Goal: Navigation & Orientation: Find specific page/section

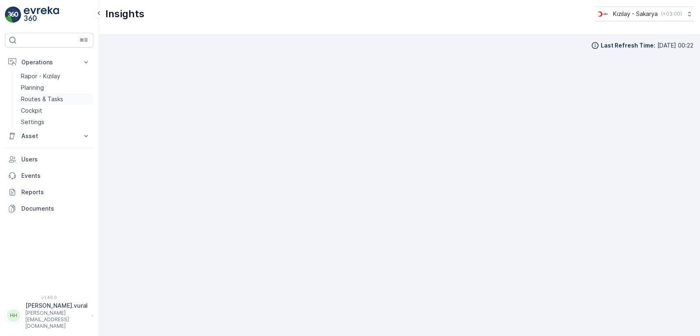
scroll to position [8, 0]
click at [51, 100] on p "Routes & Tasks" at bounding box center [42, 99] width 42 height 8
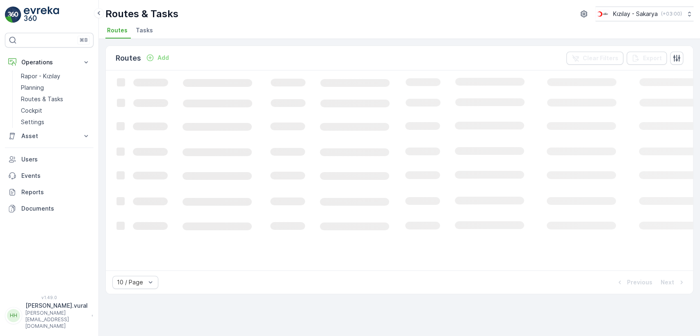
click at [56, 310] on p "[PERSON_NAME].vural" at bounding box center [56, 306] width 62 height 8
click at [66, 300] on div "Log Out" at bounding box center [50, 301] width 86 height 11
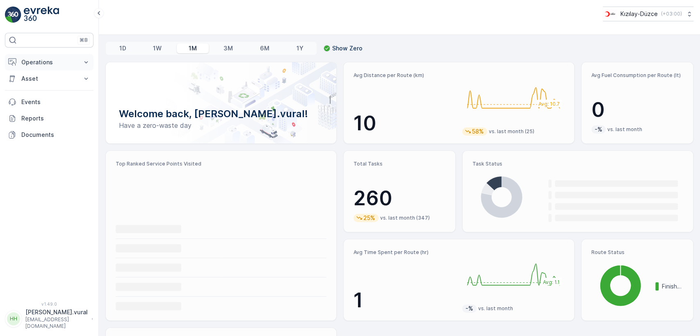
click at [60, 60] on p "Operations" at bounding box center [49, 62] width 56 height 8
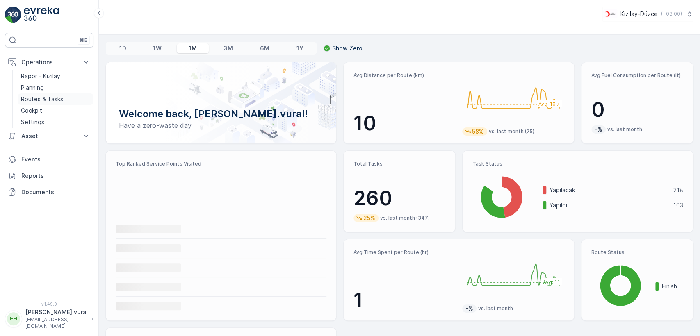
click at [55, 96] on p "Routes & Tasks" at bounding box center [42, 99] width 42 height 8
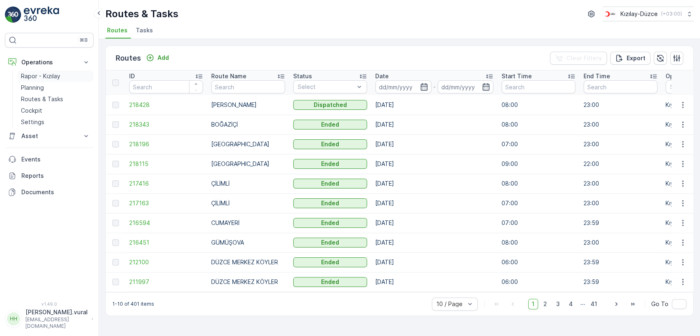
click at [64, 75] on link "Rapor - Kızılay" at bounding box center [56, 76] width 76 height 11
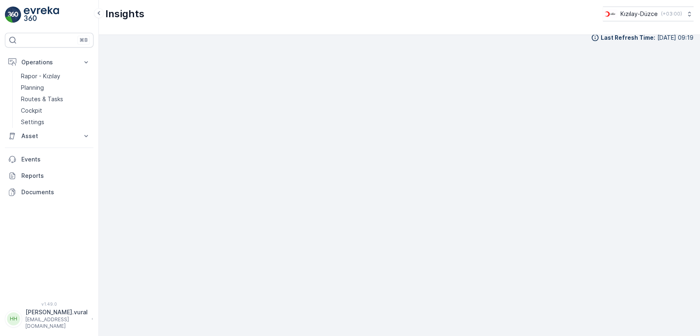
scroll to position [9, 0]
